Goal: Task Accomplishment & Management: Use online tool/utility

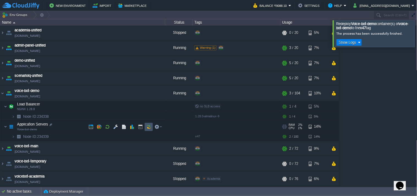
click at [147, 126] on button "button" at bounding box center [148, 126] width 5 height 5
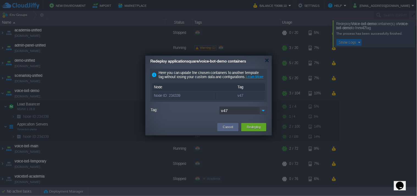
click at [263, 114] on img at bounding box center [263, 110] width 8 height 8
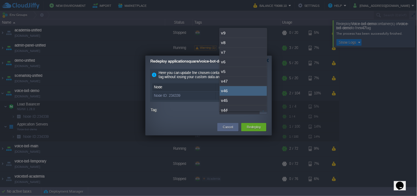
click at [241, 88] on div "v46" at bounding box center [242, 91] width 47 height 10
type input "v46"
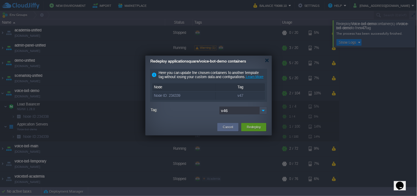
click at [247, 130] on button "Redeploy" at bounding box center [254, 126] width 14 height 5
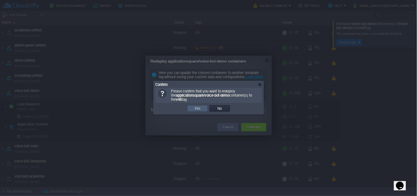
click at [202, 110] on td "Yes" at bounding box center [197, 108] width 21 height 7
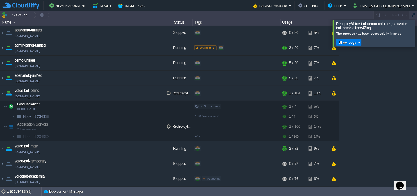
click at [0, 63] on table "academia-unified [DOMAIN_NAME] Stopped + Add to Env Group RAM 0% CPU 0% 0 / 20 …" at bounding box center [169, 105] width 339 height 161
click at [1, 60] on img at bounding box center [2, 62] width 4 height 15
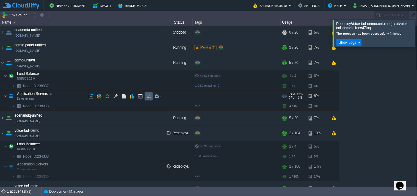
click at [147, 98] on button "button" at bounding box center [148, 96] width 5 height 5
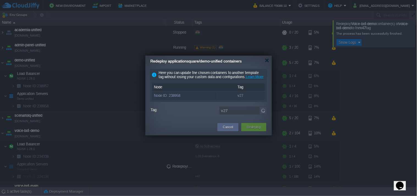
click at [264, 114] on img at bounding box center [263, 110] width 8 height 8
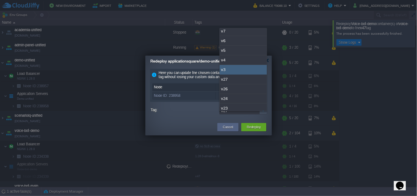
scroll to position [30, 0]
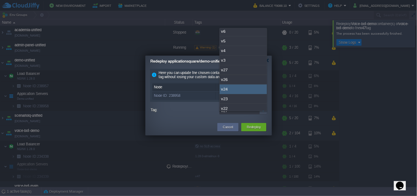
click at [239, 86] on div "v24" at bounding box center [242, 89] width 47 height 10
type input "v24"
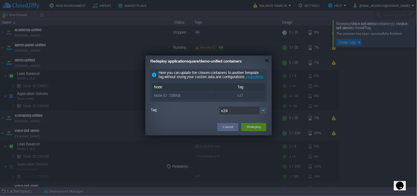
click at [253, 130] on button "Redeploy" at bounding box center [254, 126] width 14 height 5
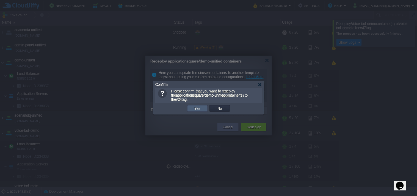
click at [205, 109] on td "Yes" at bounding box center [197, 108] width 21 height 7
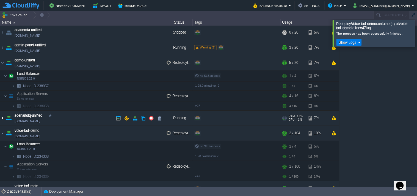
click at [1, 117] on img at bounding box center [2, 117] width 4 height 15
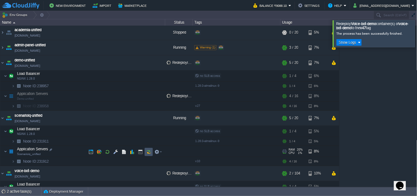
click at [147, 152] on button "button" at bounding box center [148, 151] width 5 height 5
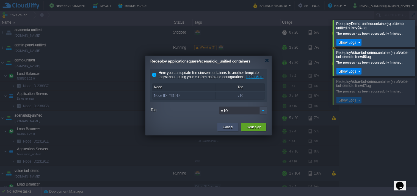
click at [225, 130] on button "Cancel" at bounding box center [228, 126] width 10 height 5
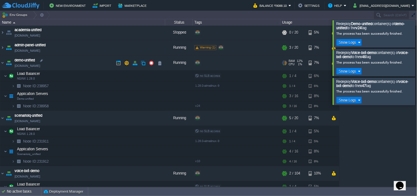
click at [36, 66] on link "[DOMAIN_NAME]" at bounding box center [28, 65] width 26 height 5
click at [39, 175] on link "[DOMAIN_NAME]" at bounding box center [28, 175] width 26 height 5
click at [416, 27] on div at bounding box center [424, 33] width 0 height 27
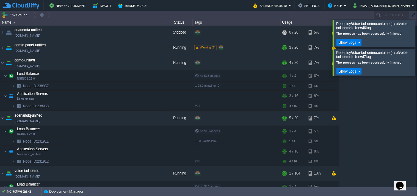
click at [416, 30] on div at bounding box center [424, 33] width 0 height 27
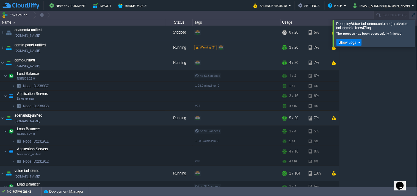
click at [416, 42] on div at bounding box center [424, 33] width 0 height 27
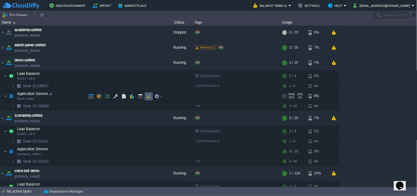
click at [151, 98] on td at bounding box center [148, 96] width 8 height 8
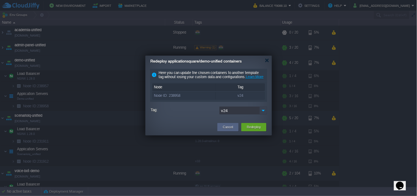
click at [262, 114] on img at bounding box center [263, 110] width 8 height 8
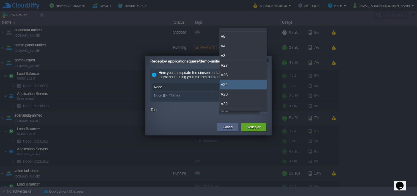
scroll to position [46, 0]
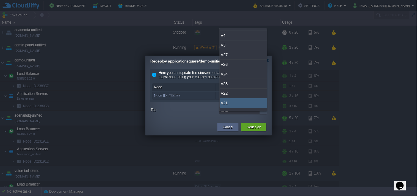
click at [215, 119] on div "Here you can update the chosen containers to another template tag without losin…" at bounding box center [208, 93] width 126 height 52
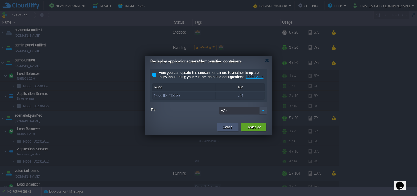
click at [222, 131] on div "Cancel" at bounding box center [227, 127] width 13 height 8
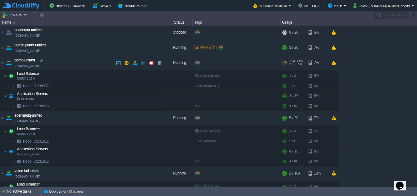
click at [39, 69] on td "demo-unified [DOMAIN_NAME]" at bounding box center [82, 62] width 165 height 15
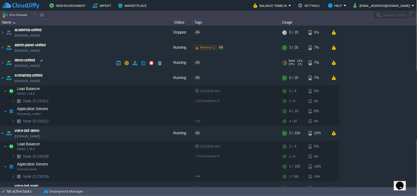
click at [40, 66] on link "[DOMAIN_NAME]" at bounding box center [28, 65] width 26 height 5
click at [2, 62] on img at bounding box center [2, 62] width 4 height 15
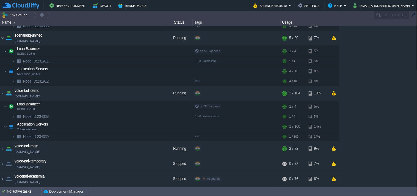
scroll to position [0, 0]
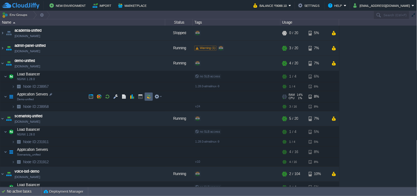
click at [146, 95] on td at bounding box center [148, 96] width 8 height 8
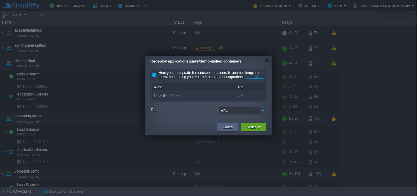
click at [262, 114] on img at bounding box center [263, 110] width 8 height 8
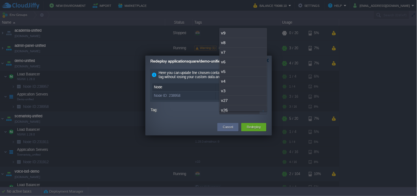
scroll to position [23, 0]
click at [241, 96] on div "v25" at bounding box center [242, 96] width 47 height 10
type input "v25"
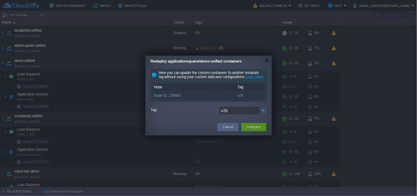
click at [255, 130] on button "Redeploy" at bounding box center [254, 126] width 14 height 5
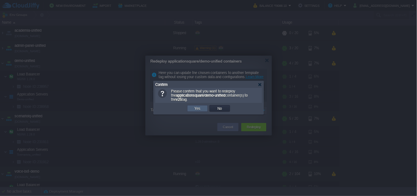
click at [199, 110] on button "Yes" at bounding box center [197, 108] width 9 height 5
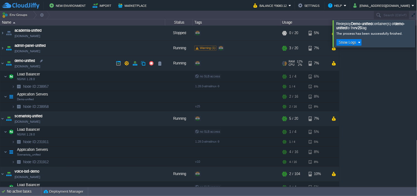
click at [40, 67] on link "[DOMAIN_NAME]" at bounding box center [28, 65] width 26 height 5
